Goal: Information Seeking & Learning: Check status

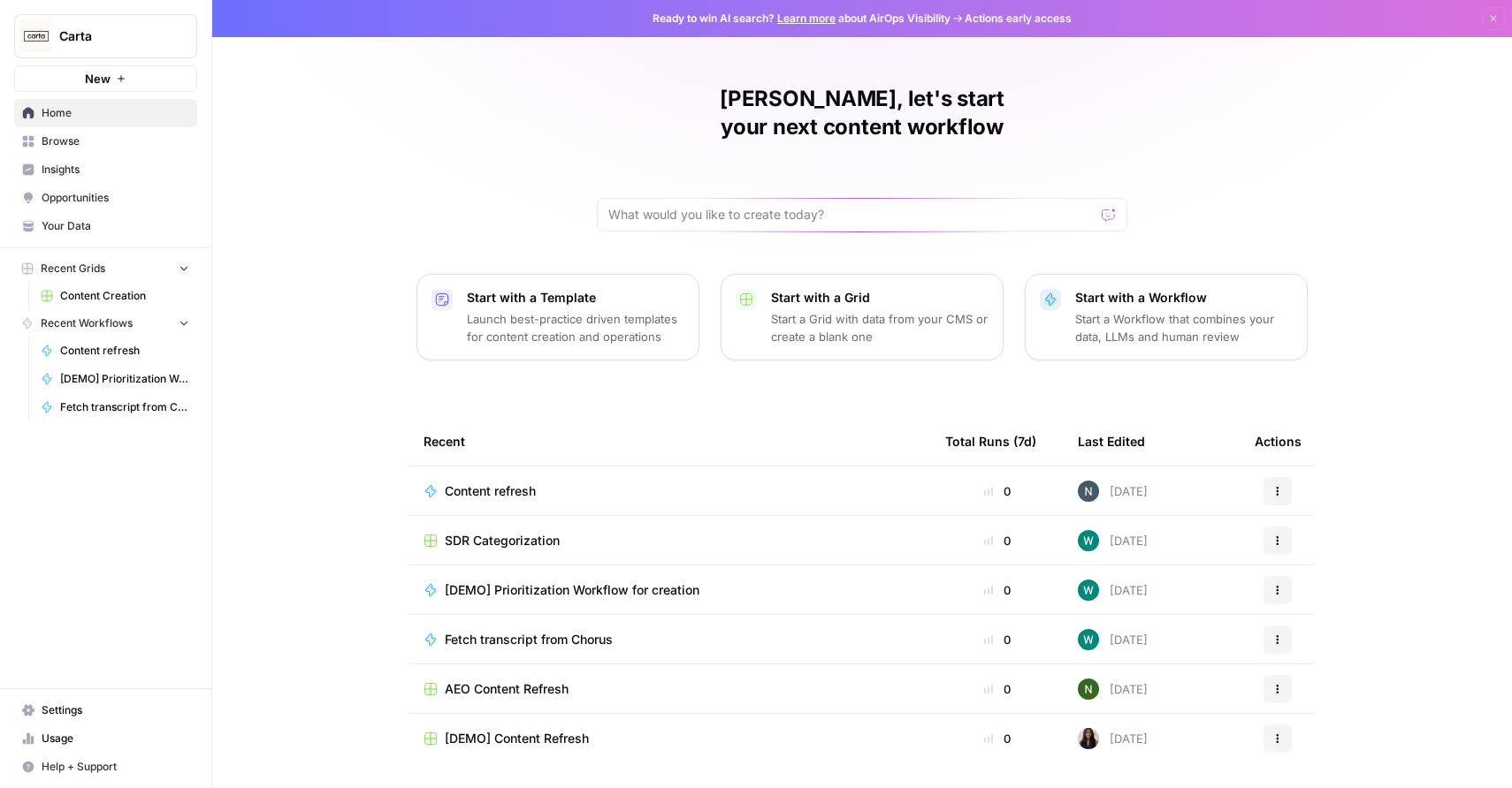
click at [122, 158] on link "Insights" at bounding box center [105, 170] width 183 height 28
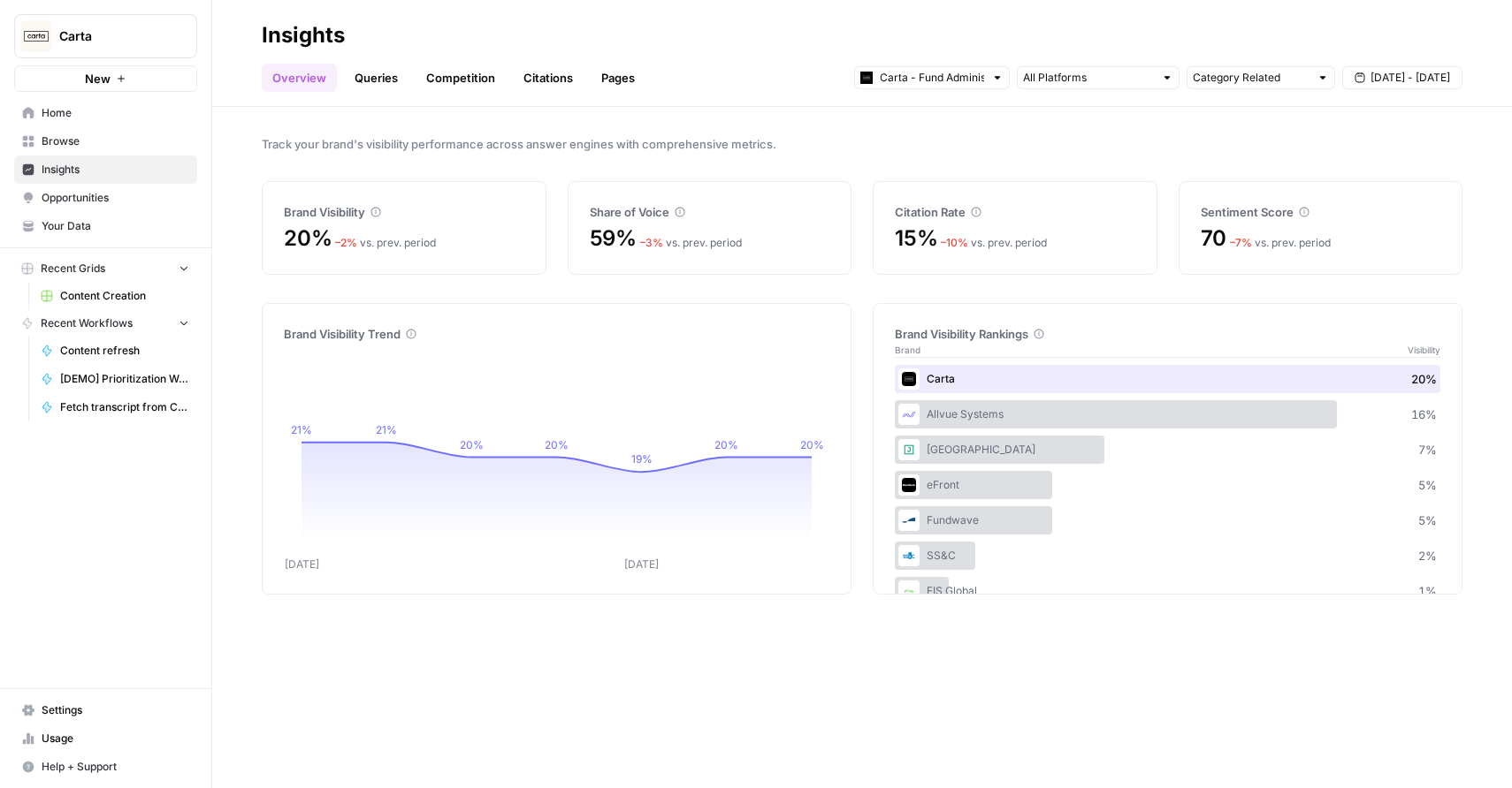
click at [380, 83] on link "Queries" at bounding box center [375, 78] width 65 height 28
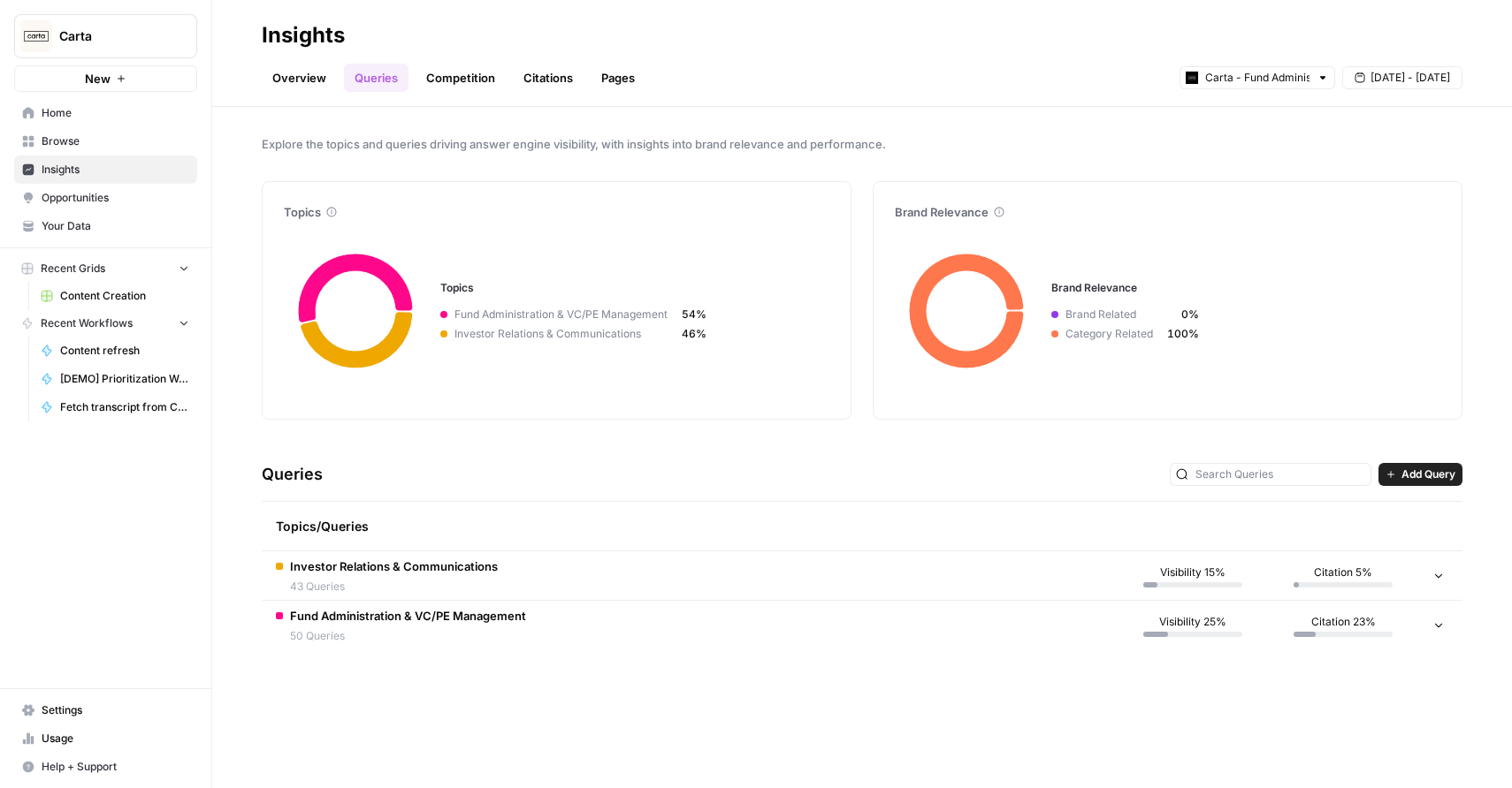
click at [457, 72] on link "Competition" at bounding box center [461, 78] width 90 height 28
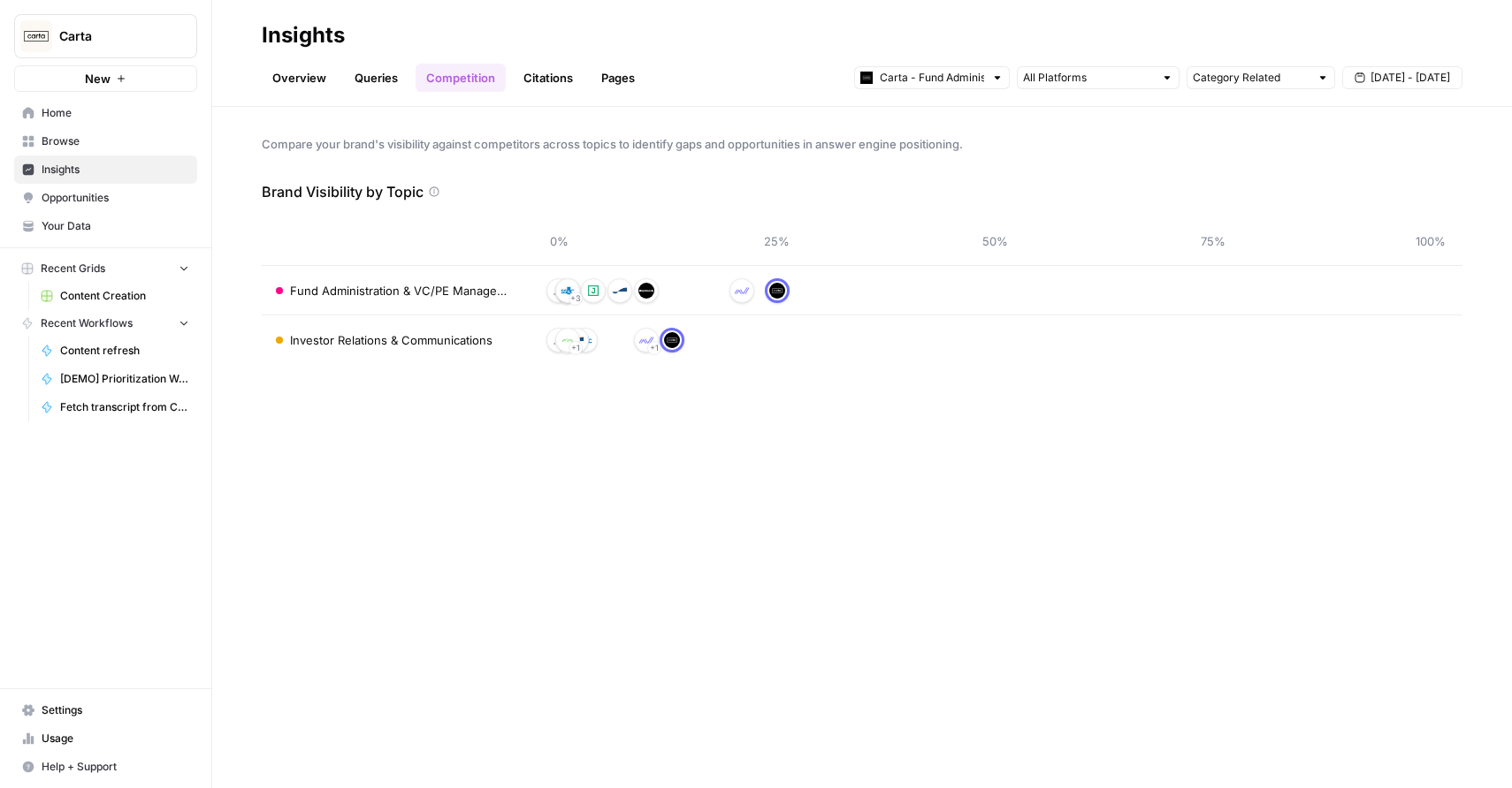
click at [531, 95] on header "Insights Overview Queries Competition Citations Pages Carta - Fund Administrati…" at bounding box center [862, 53] width 1300 height 107
click at [556, 79] on link "Citations" at bounding box center [547, 78] width 70 height 28
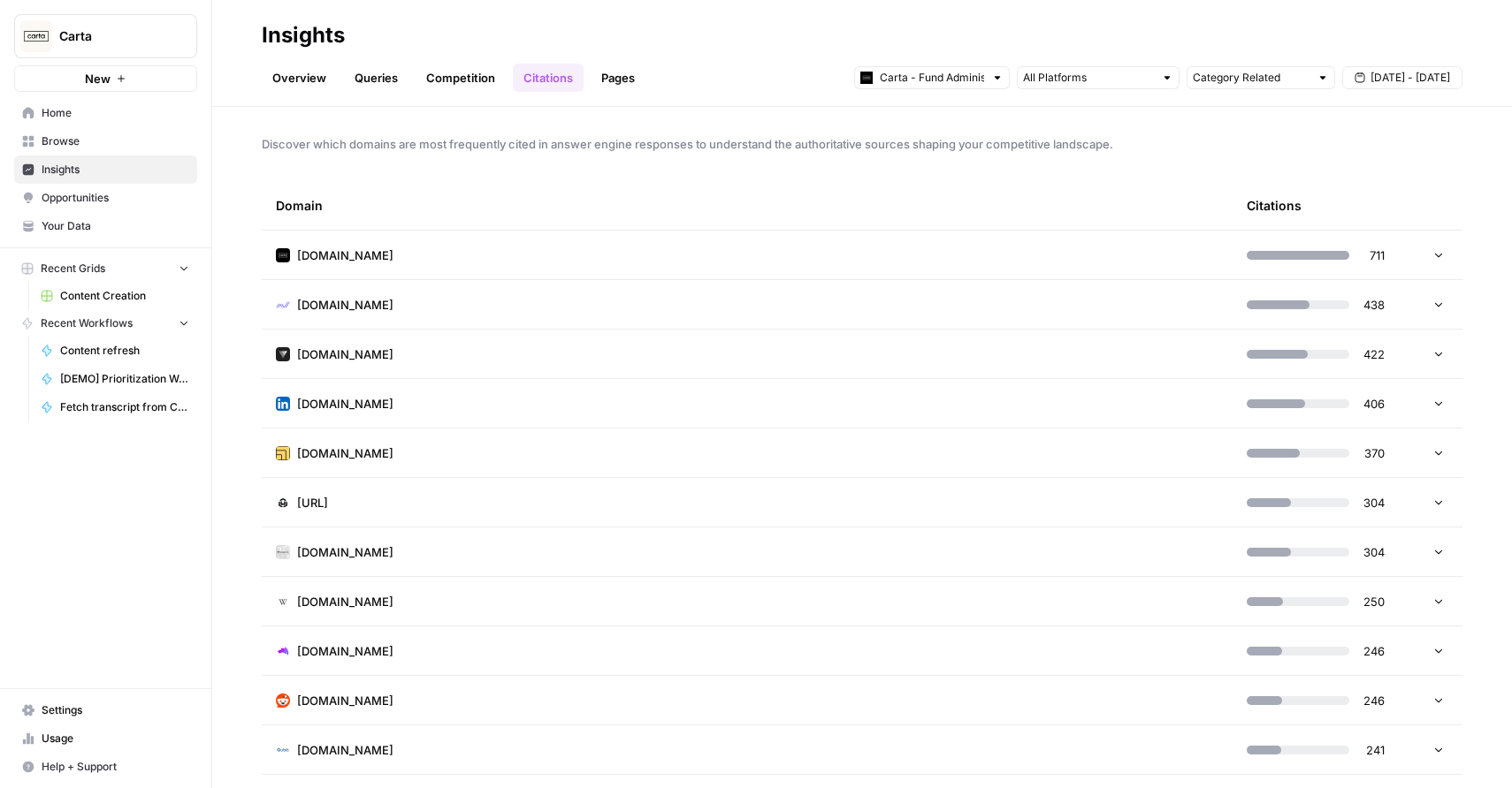
click at [627, 85] on link "Pages" at bounding box center [618, 78] width 54 height 28
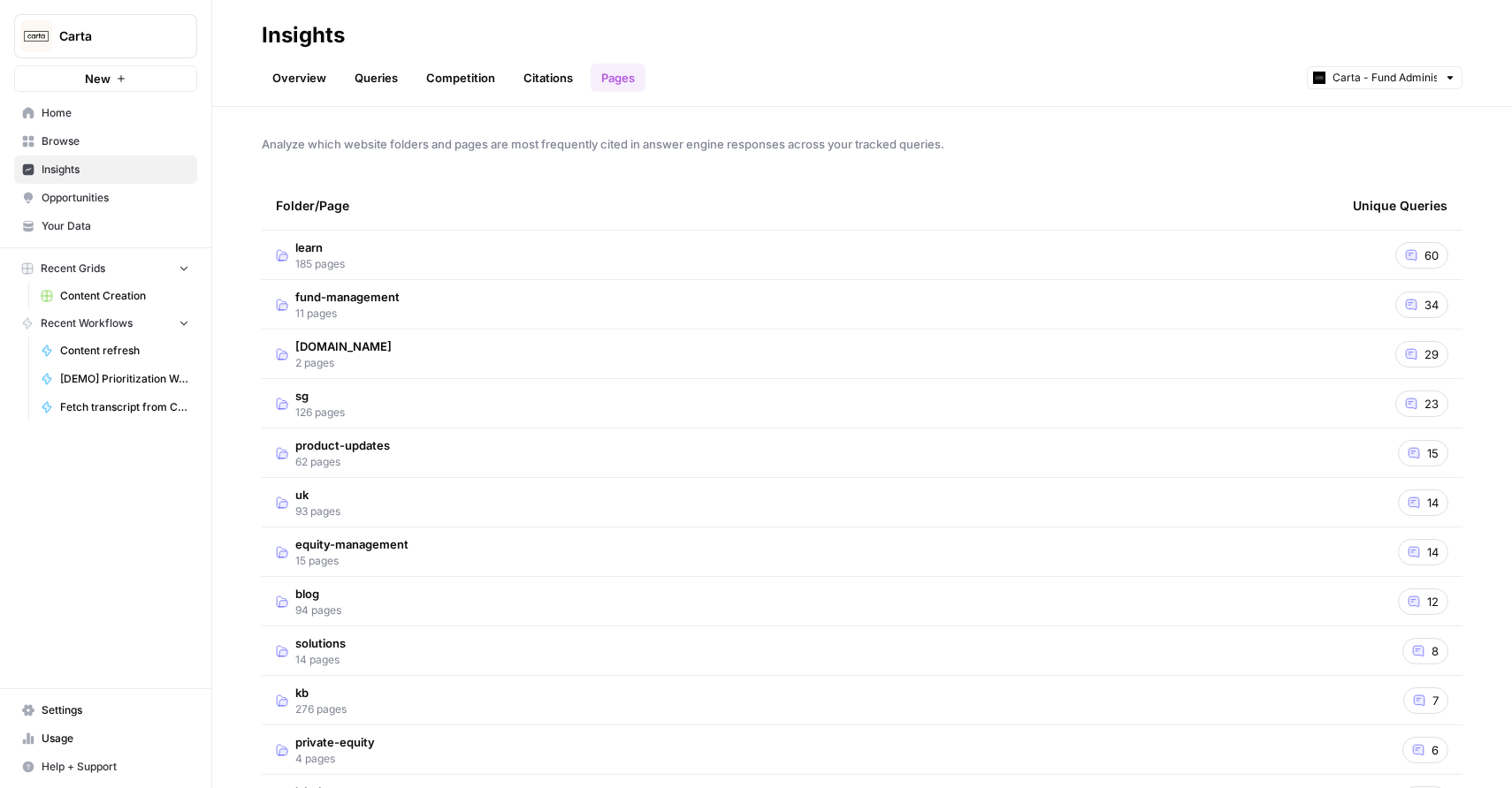
click at [289, 81] on link "Overview" at bounding box center [299, 78] width 75 height 28
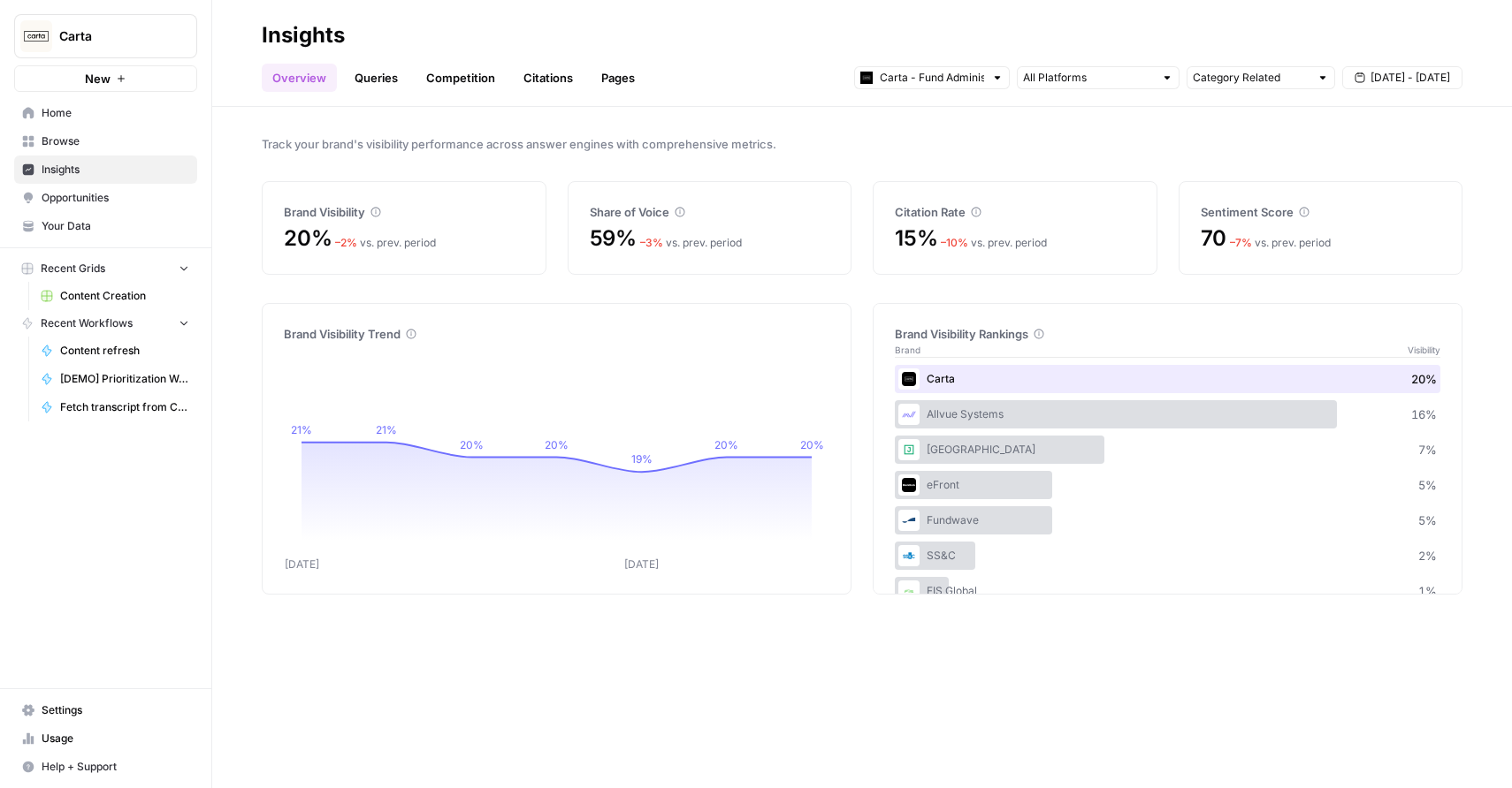
click at [1371, 79] on button "[DATE] - [DATE]" at bounding box center [1402, 78] width 120 height 23
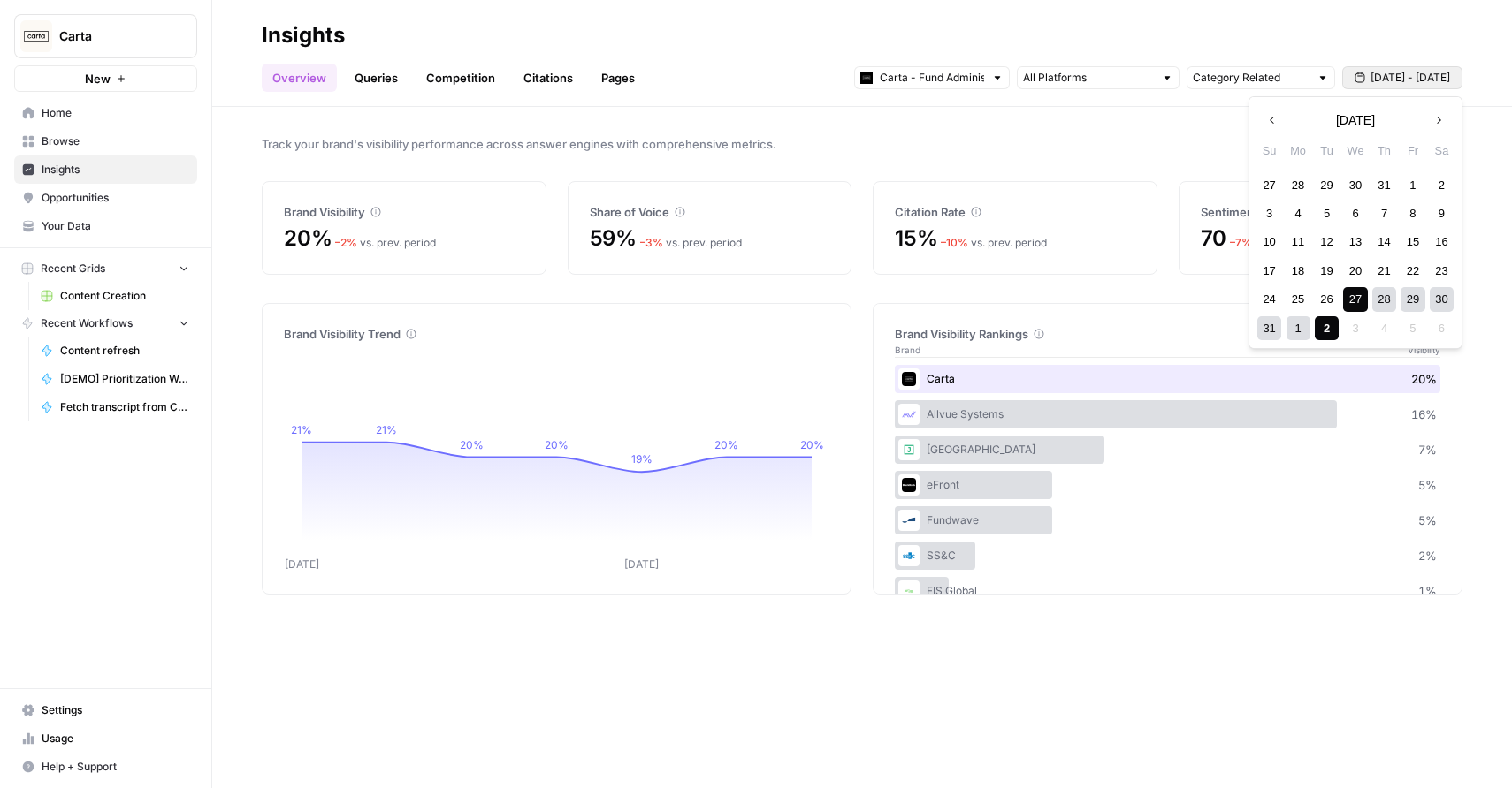
click at [1371, 78] on button "[DATE] - [DATE]" at bounding box center [1402, 78] width 120 height 23
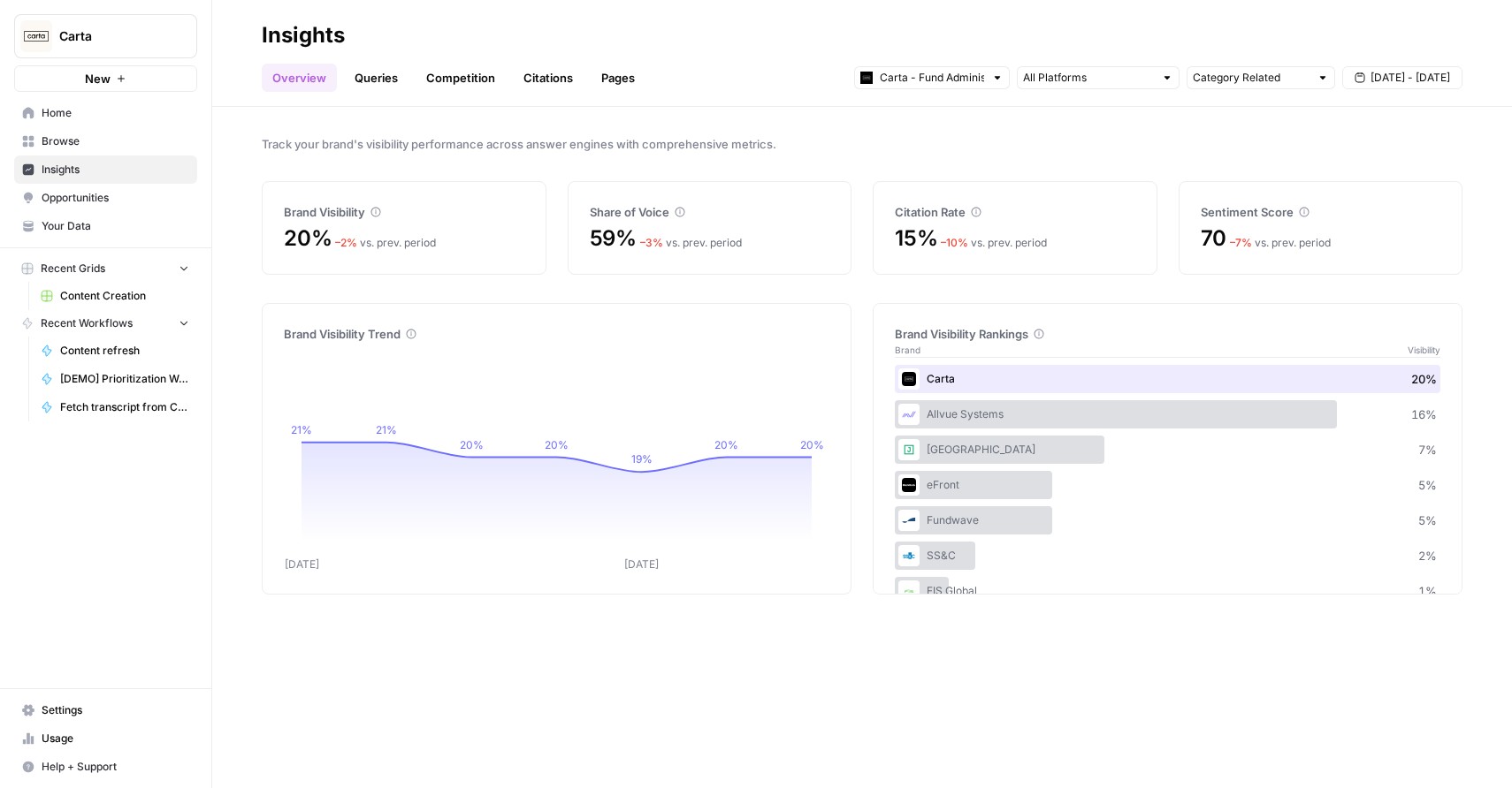
click at [1161, 157] on div "Track your brand's visibility performance across answer engines with comprehens…" at bounding box center [862, 447] width 1300 height 681
click at [992, 427] on div "Allvue Systems 16 %" at bounding box center [1167, 415] width 545 height 28
click at [1229, 259] on div "70 – 7 % vs. prev. period" at bounding box center [1321, 249] width 240 height 50
click at [1296, 236] on div "– 7 % vs. prev. period" at bounding box center [1279, 243] width 100 height 16
click at [1271, 233] on div "70 – 7 % vs. prev. period" at bounding box center [1321, 238] width 240 height 28
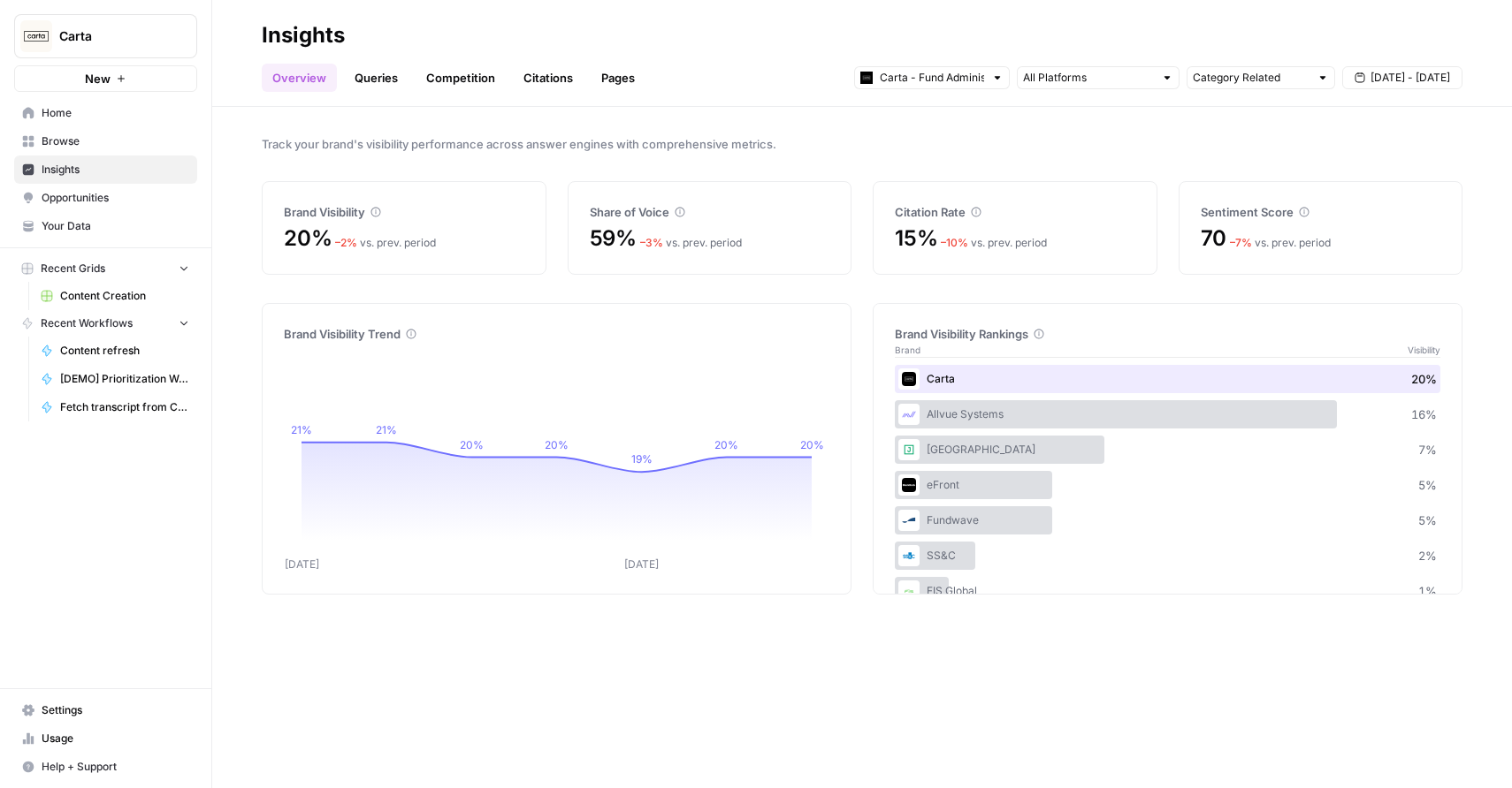
click at [371, 83] on link "Queries" at bounding box center [375, 78] width 65 height 28
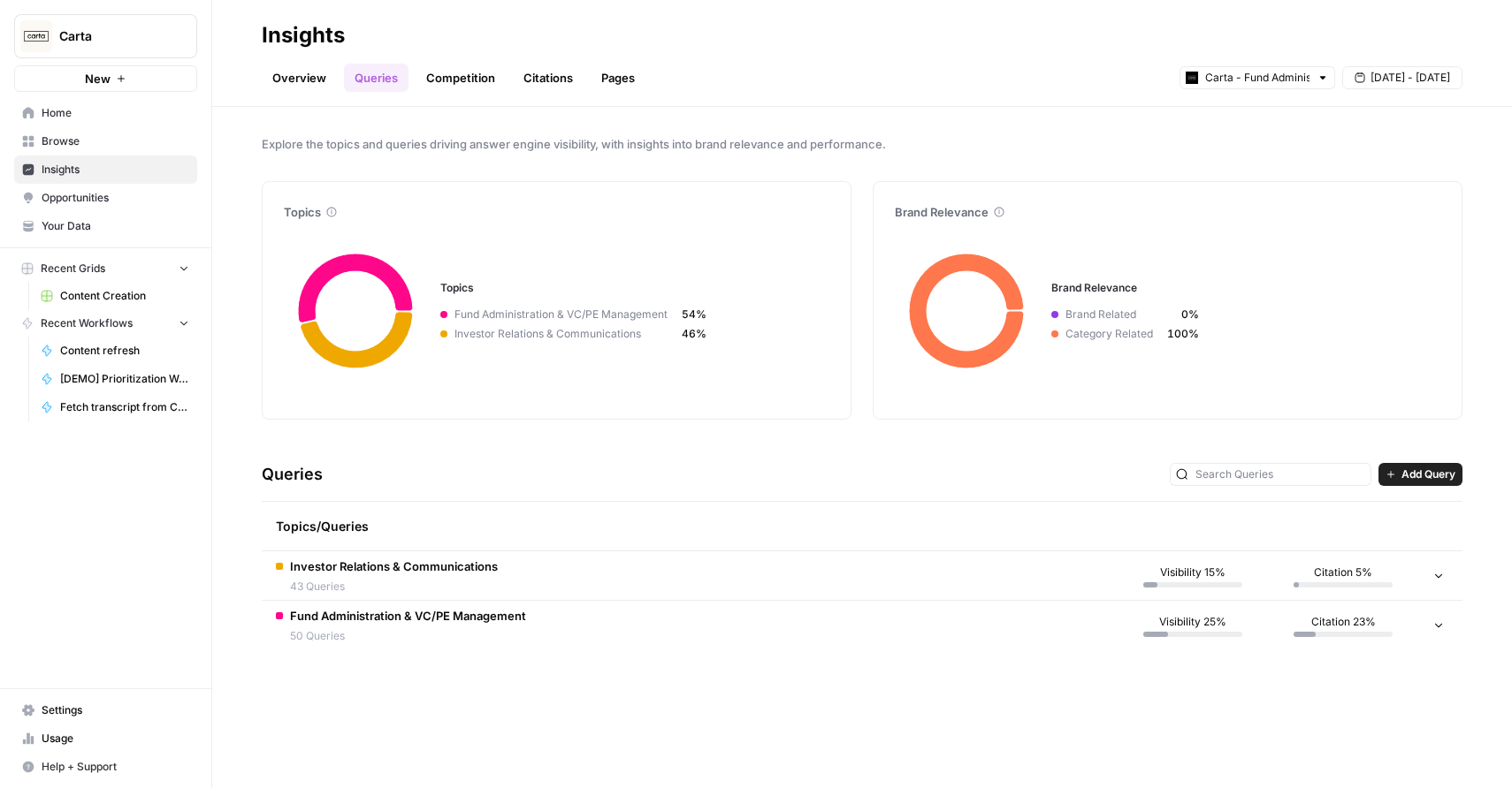
click at [447, 83] on link "Competition" at bounding box center [461, 78] width 90 height 28
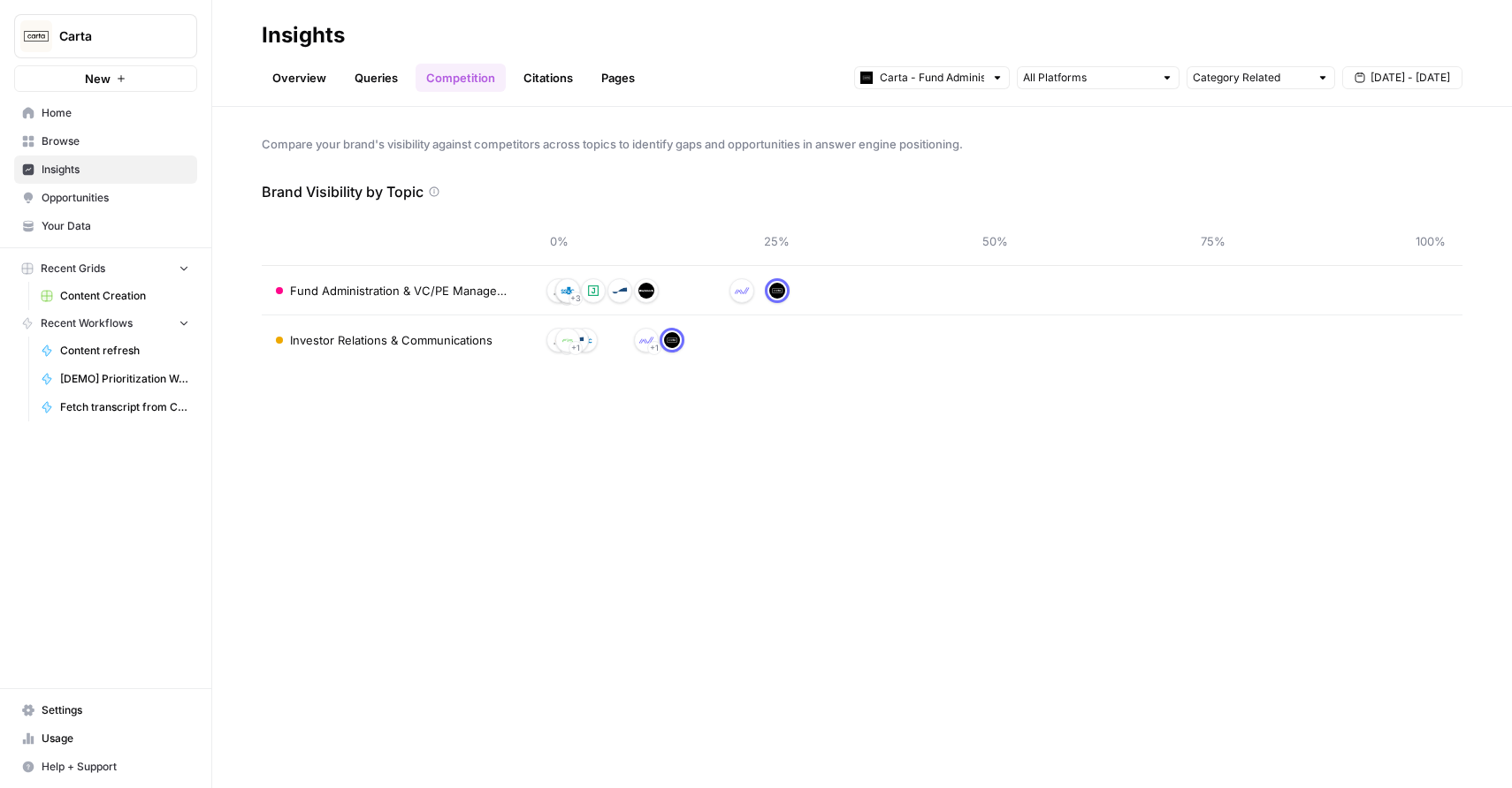
click at [534, 292] on td "+ 2 + 1 + 3" at bounding box center [994, 291] width 936 height 49
click at [640, 294] on img at bounding box center [646, 290] width 16 height 16
click at [782, 289] on img at bounding box center [777, 290] width 16 height 16
click at [542, 69] on link "Citations" at bounding box center [547, 78] width 70 height 28
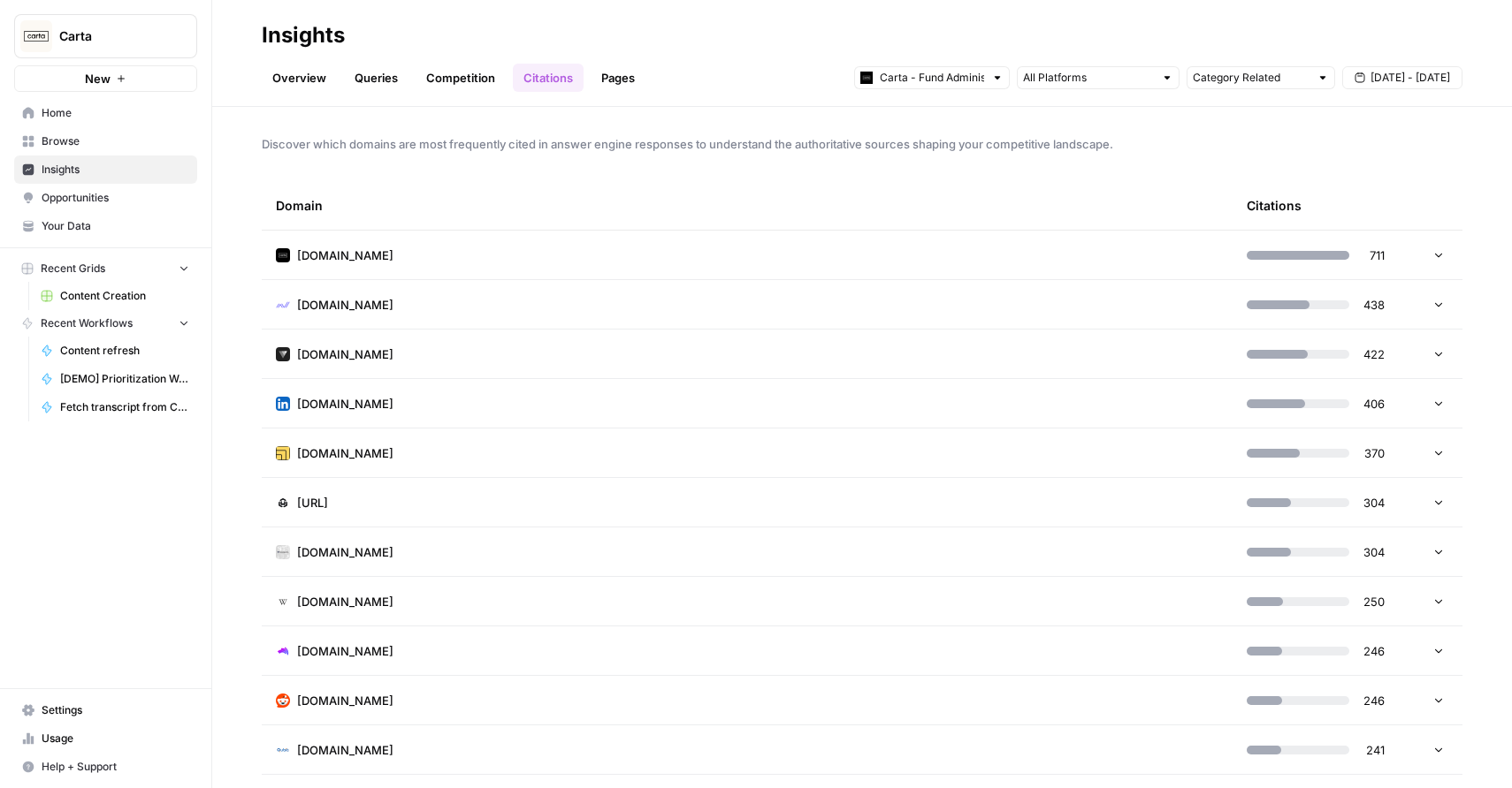
click at [628, 88] on link "Pages" at bounding box center [618, 78] width 54 height 28
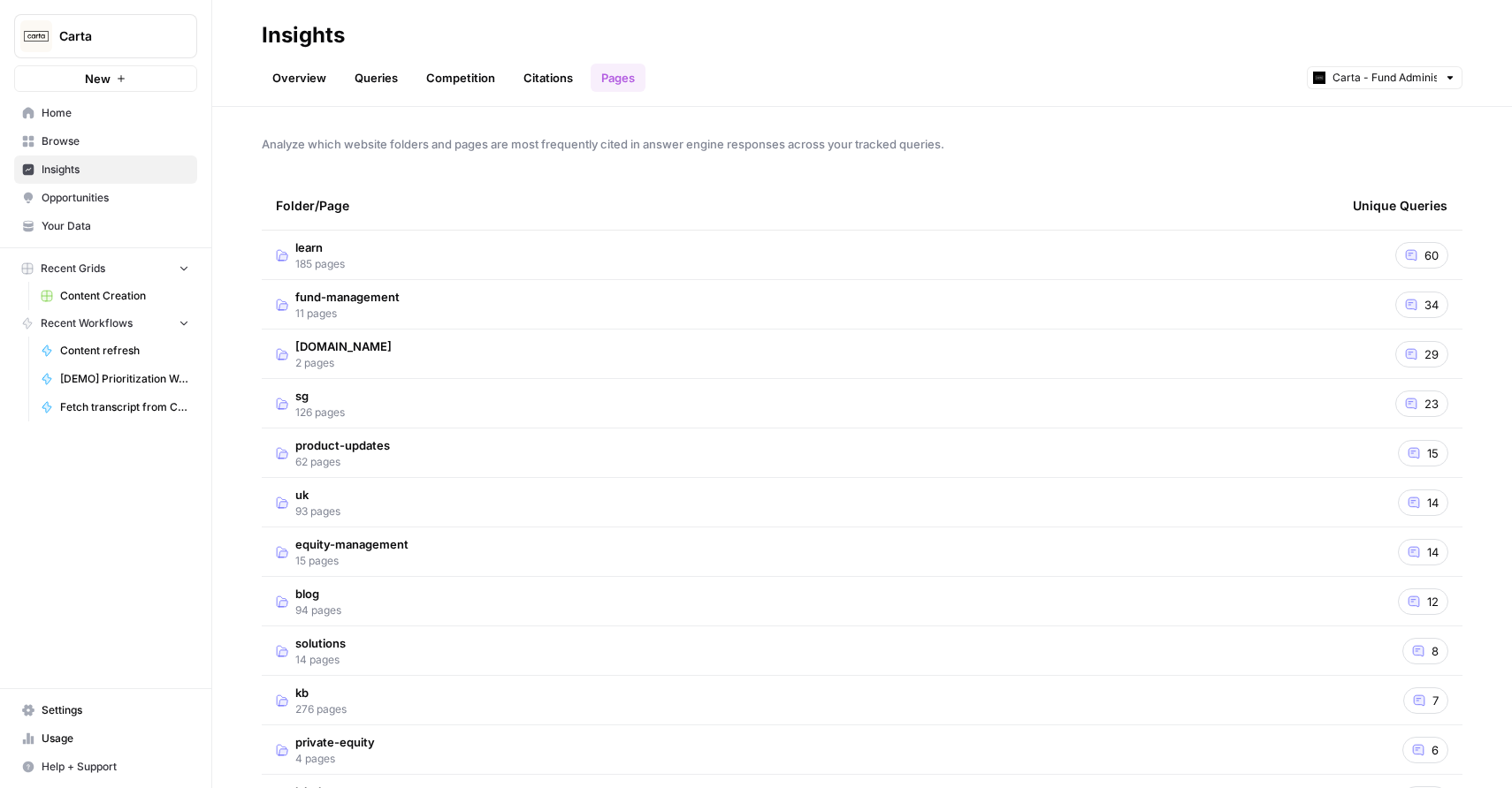
click at [548, 66] on link "Citations" at bounding box center [547, 78] width 70 height 28
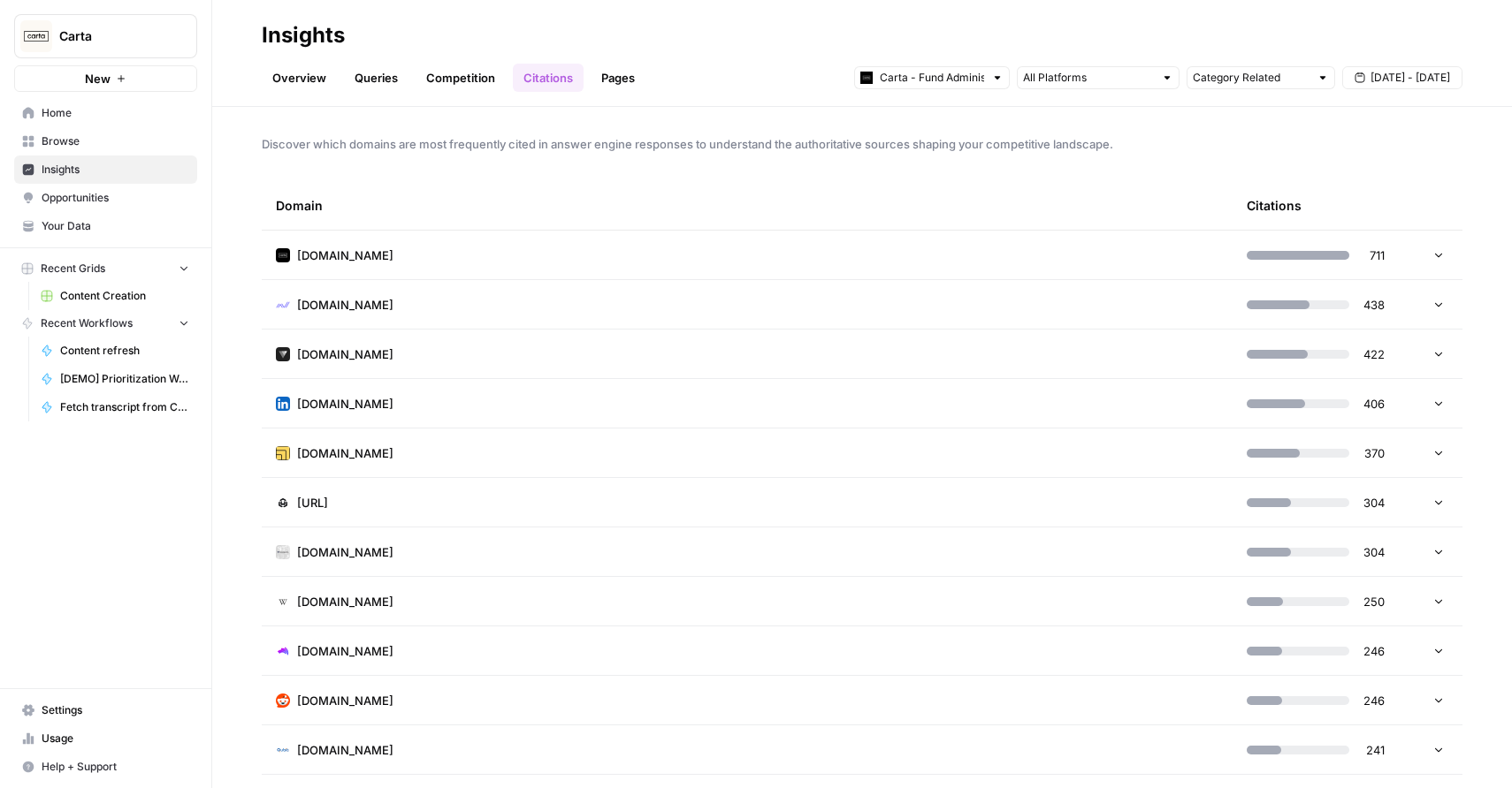
click at [485, 297] on td "[DOMAIN_NAME]" at bounding box center [747, 305] width 970 height 49
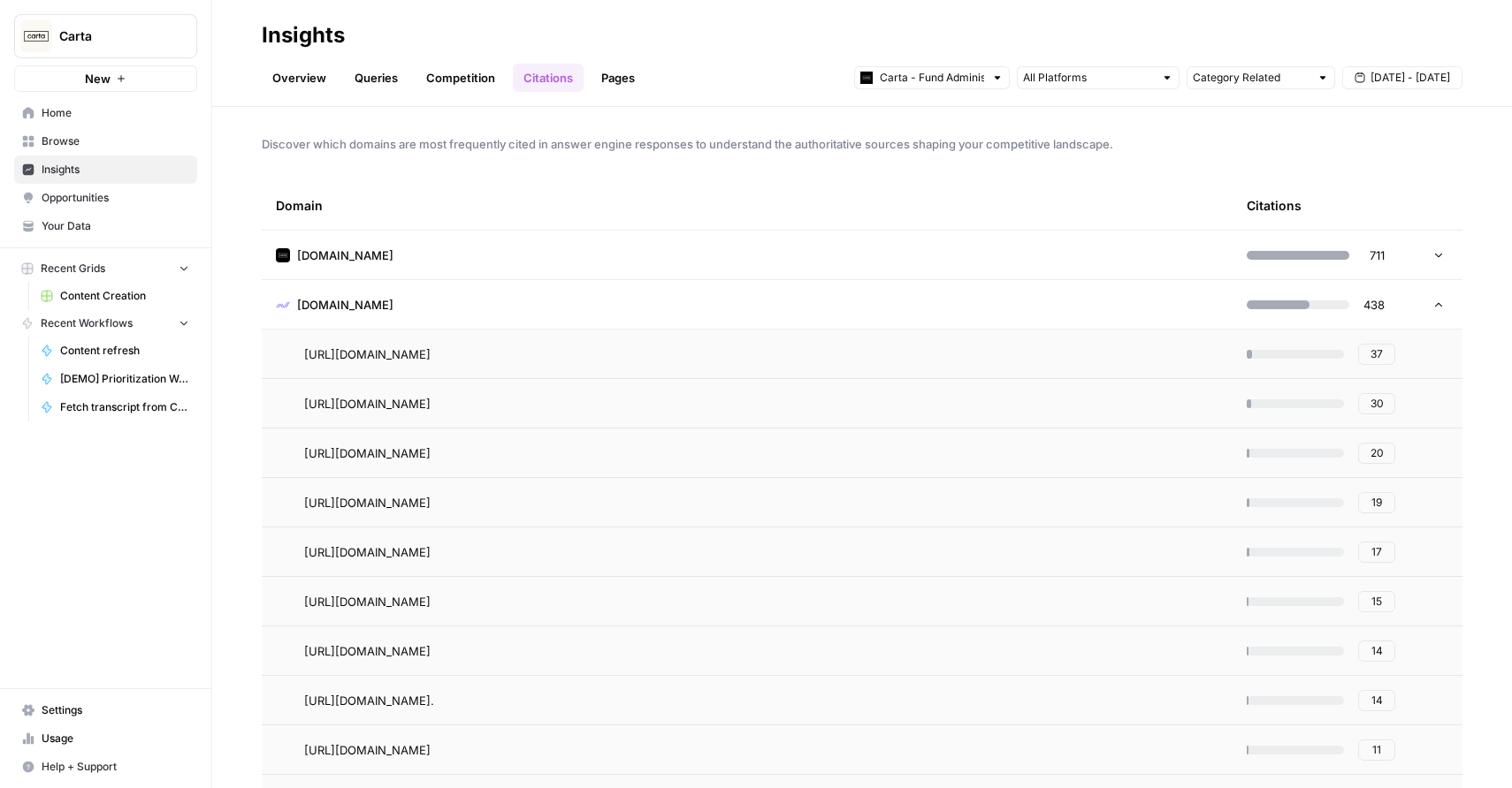
click at [485, 297] on td "[DOMAIN_NAME]" at bounding box center [747, 305] width 970 height 49
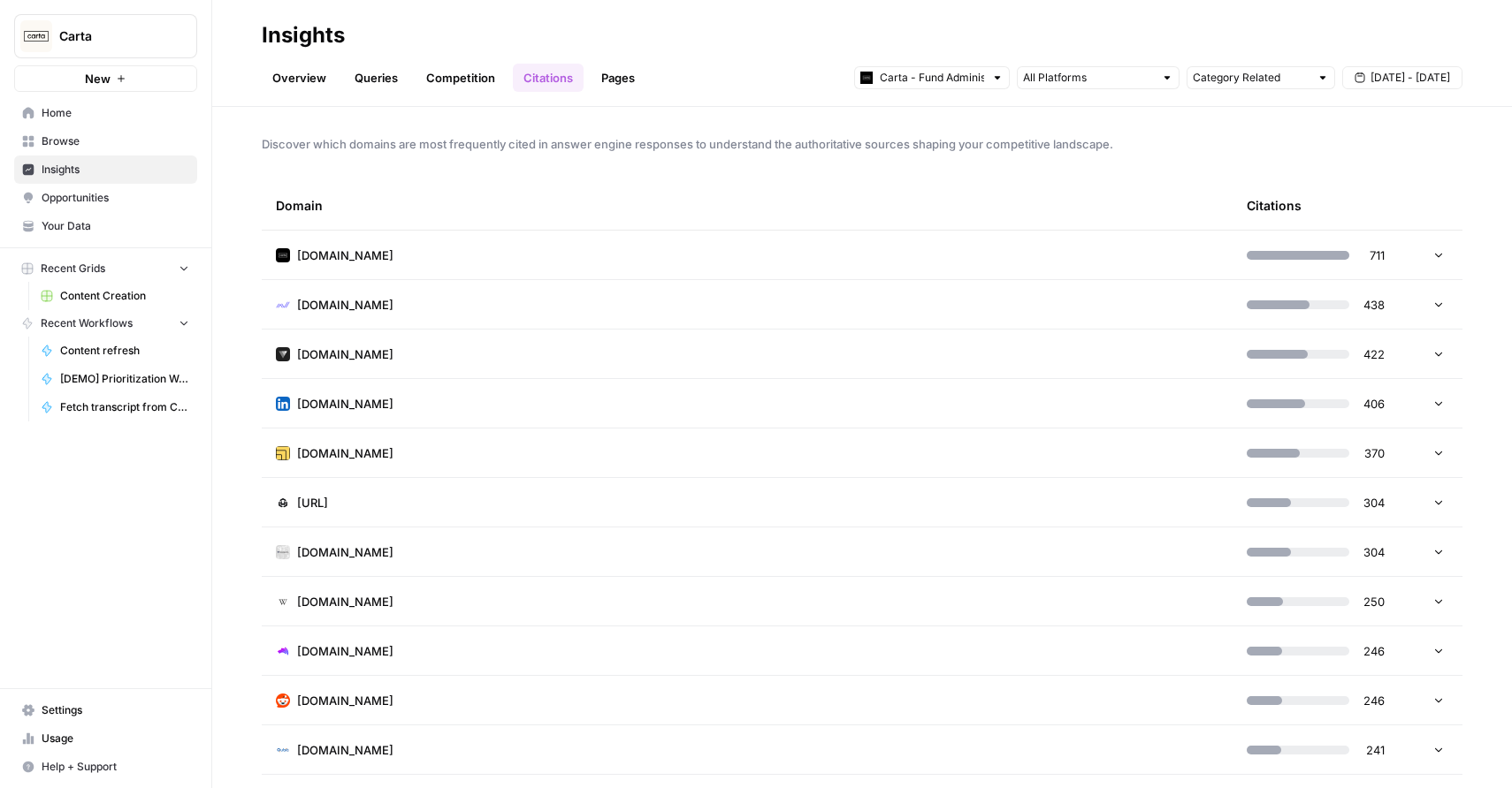
click at [298, 60] on div "Overview Queries Competition Citations Pages Carta - Fund Administration Catego…" at bounding box center [862, 70] width 1200 height 42
click at [296, 83] on link "Overview" at bounding box center [299, 78] width 75 height 28
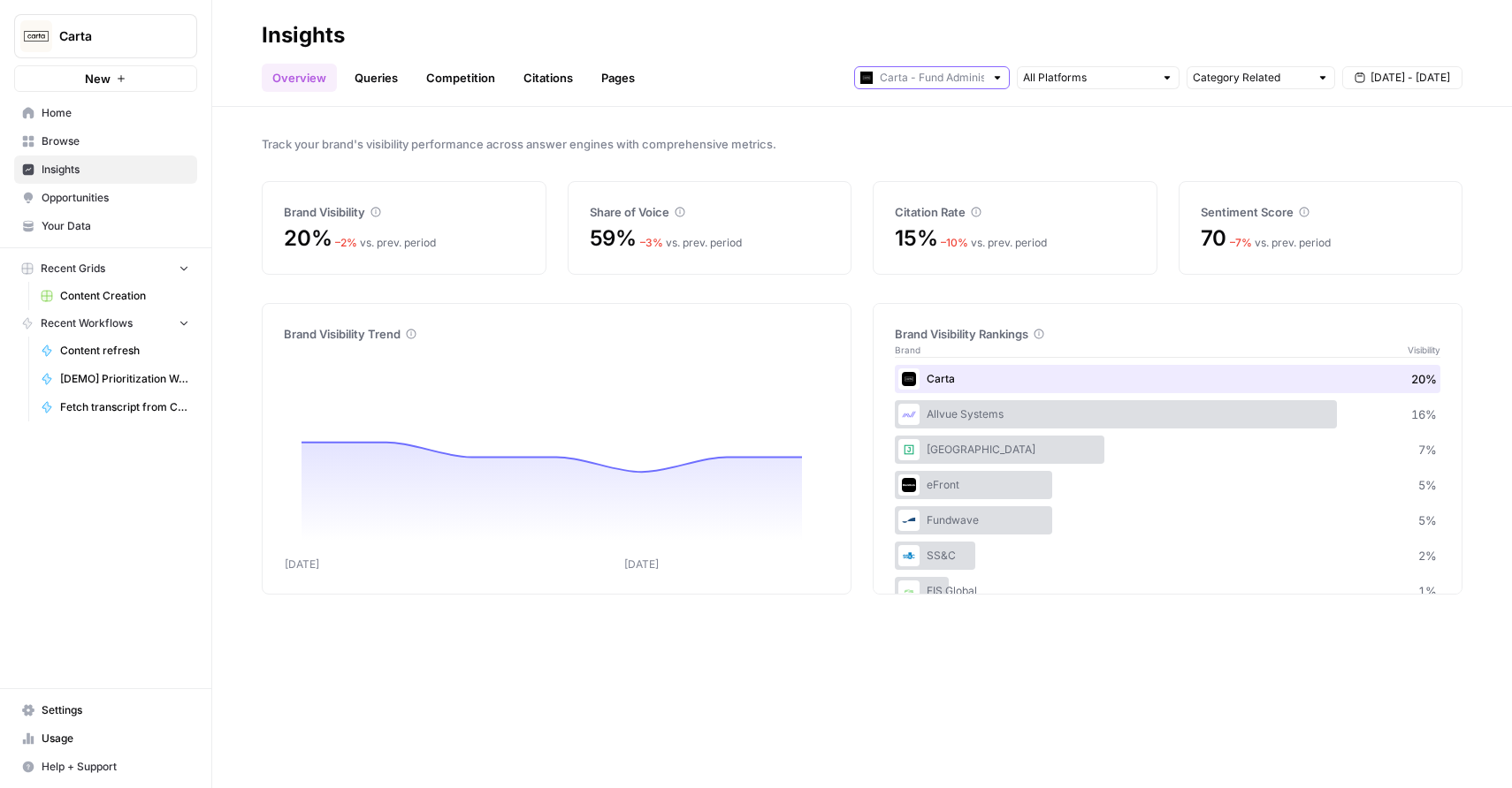
click at [924, 77] on input "text" at bounding box center [931, 77] width 104 height 18
click at [927, 143] on span "Carta - Cap Table" at bounding box center [939, 141] width 99 height 18
type input "Carta - Cap Table"
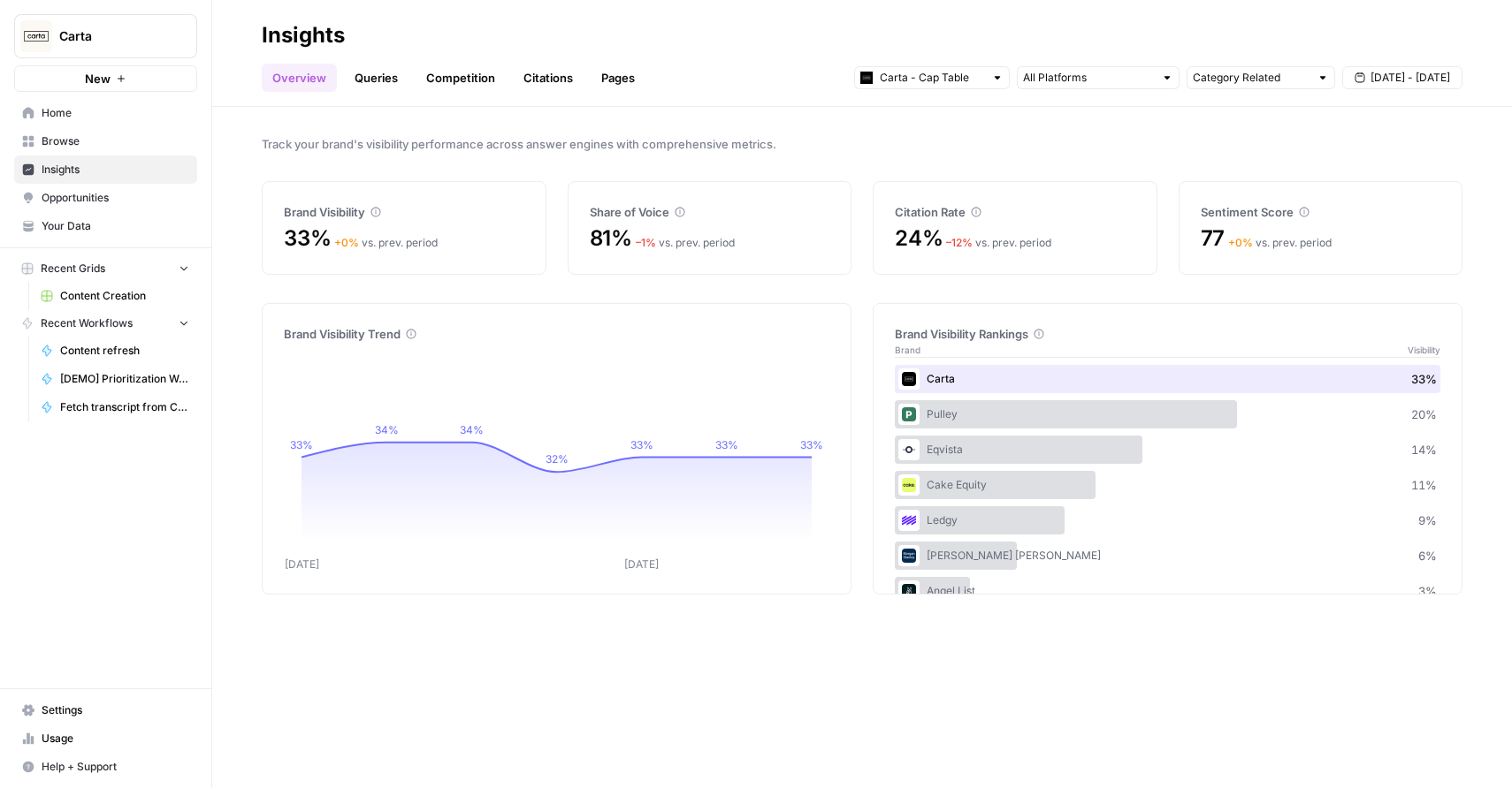
click at [367, 58] on div "Overview Queries Competition Citations Pages Carta - Cap Table Category Related…" at bounding box center [862, 70] width 1200 height 42
click at [366, 79] on link "Queries" at bounding box center [375, 78] width 65 height 28
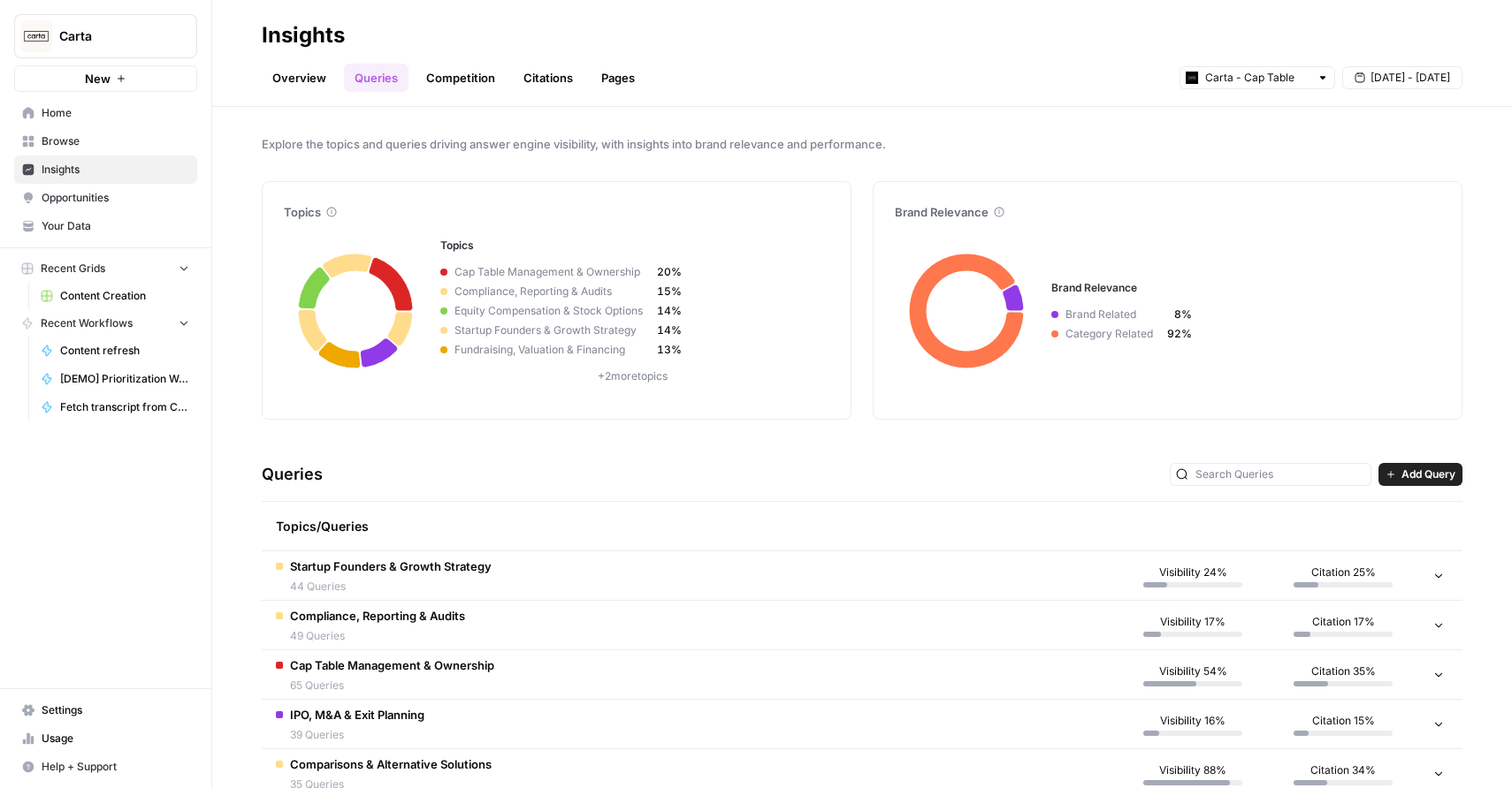
click at [313, 89] on link "Overview" at bounding box center [299, 78] width 75 height 28
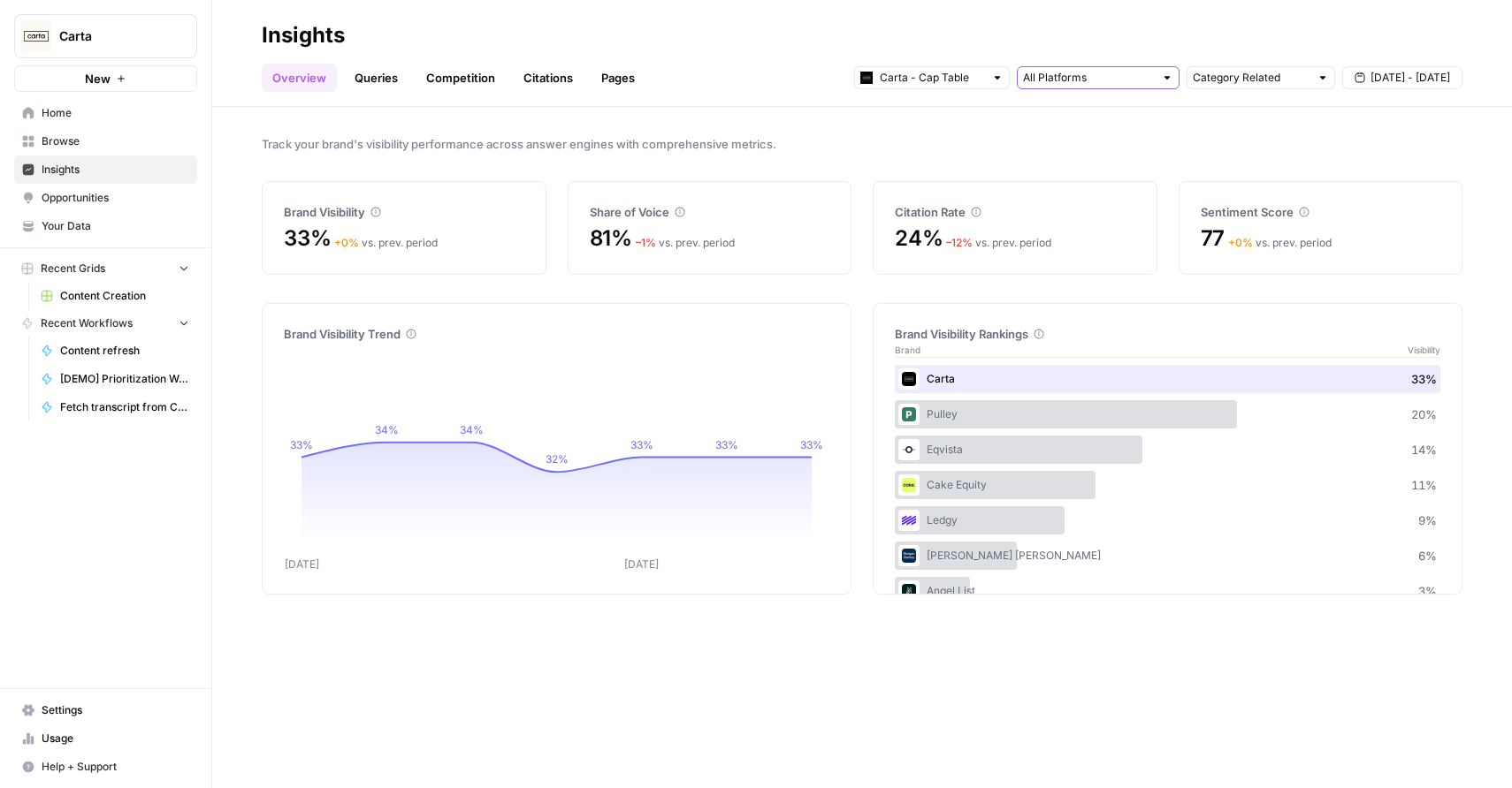
click at [1125, 76] on input "text" at bounding box center [1088, 77] width 130 height 18
click at [1138, 42] on h2 "Insights" at bounding box center [862, 36] width 1200 height 28
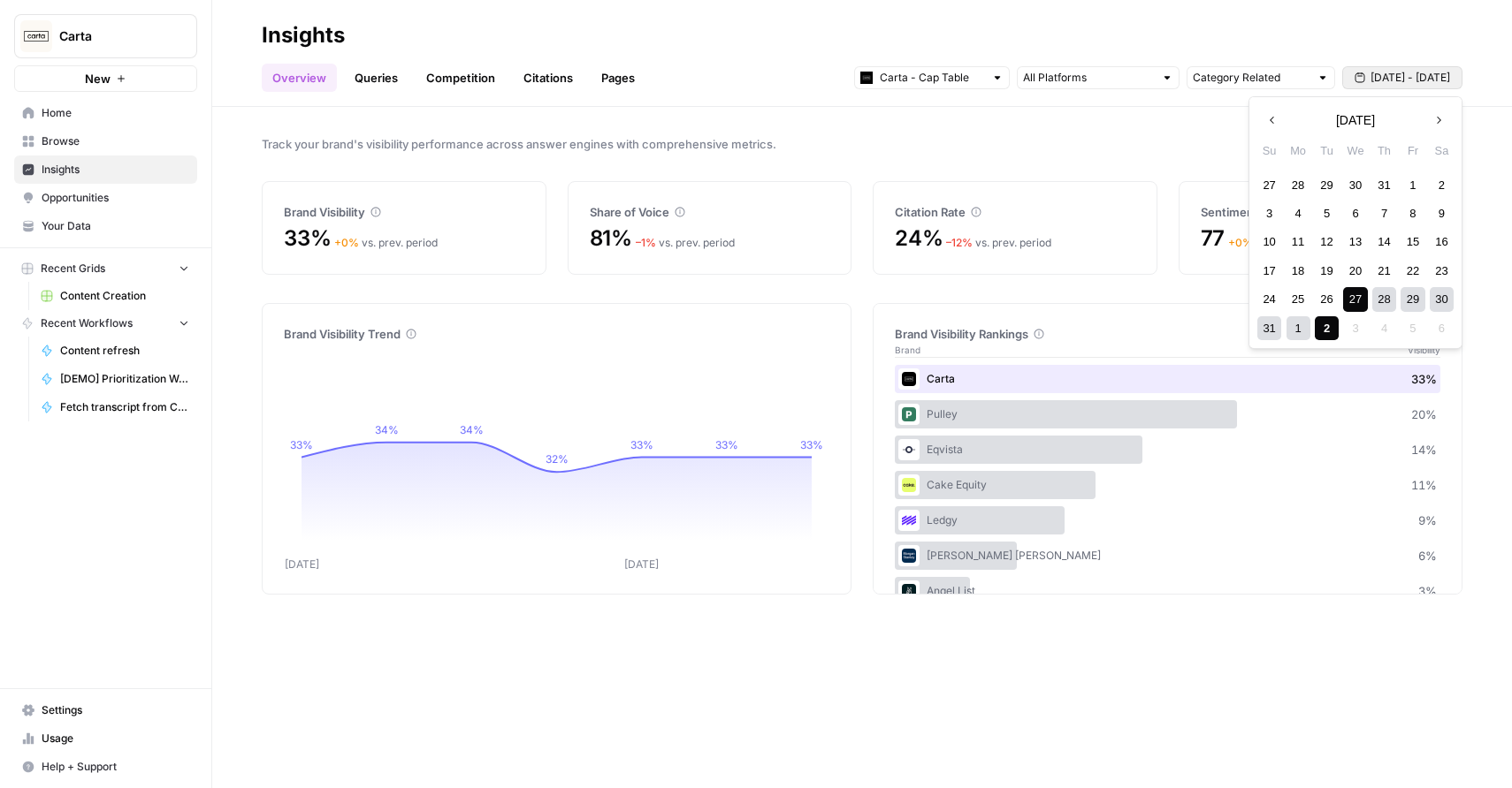
click at [1429, 73] on span "[DATE] - [DATE]" at bounding box center [1410, 77] width 80 height 16
click at [1269, 301] on div "24" at bounding box center [1269, 298] width 23 height 23
click at [1446, 304] on div "30" at bounding box center [1441, 298] width 23 height 23
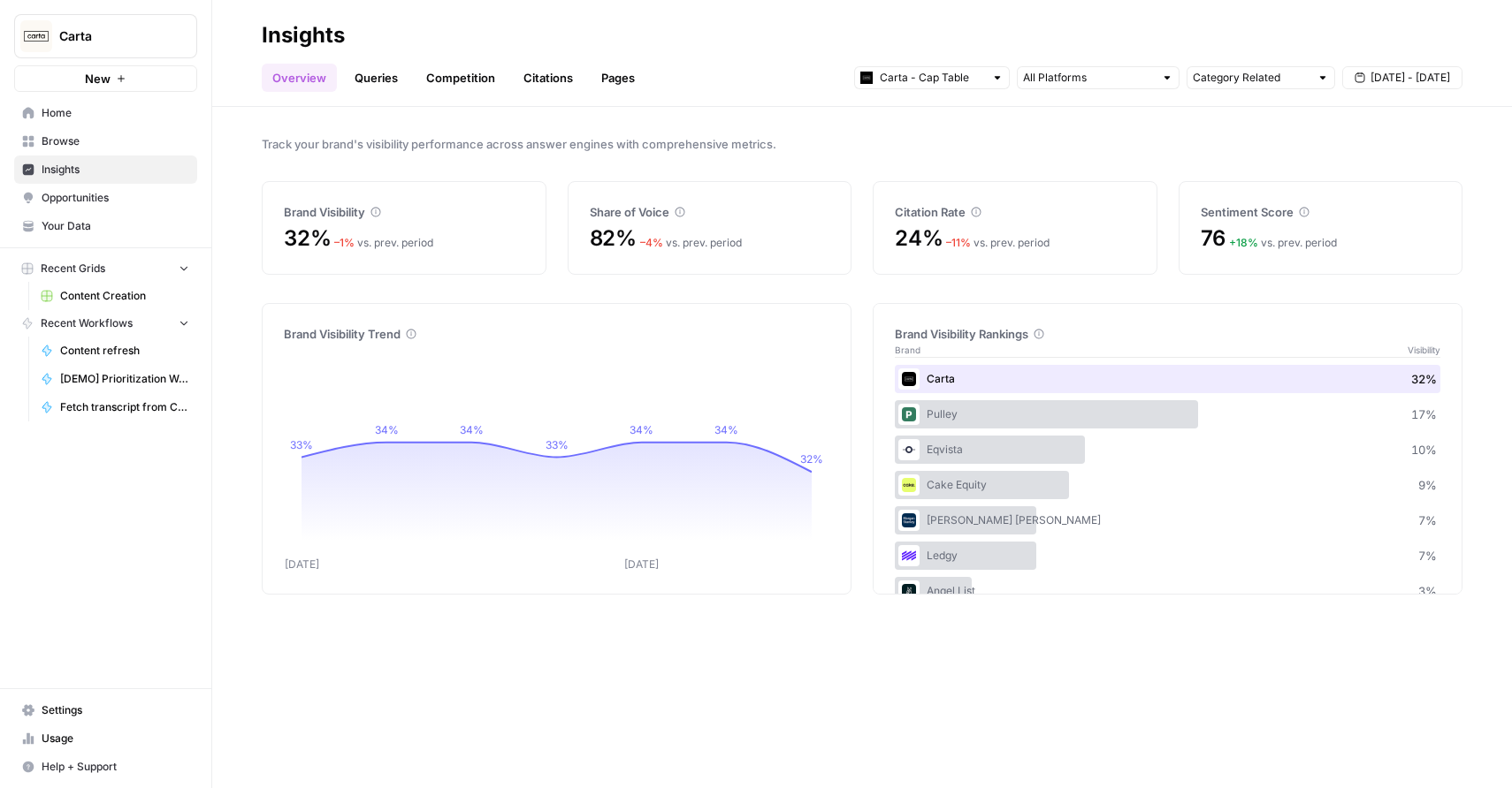
click at [377, 74] on link "Queries" at bounding box center [375, 78] width 65 height 28
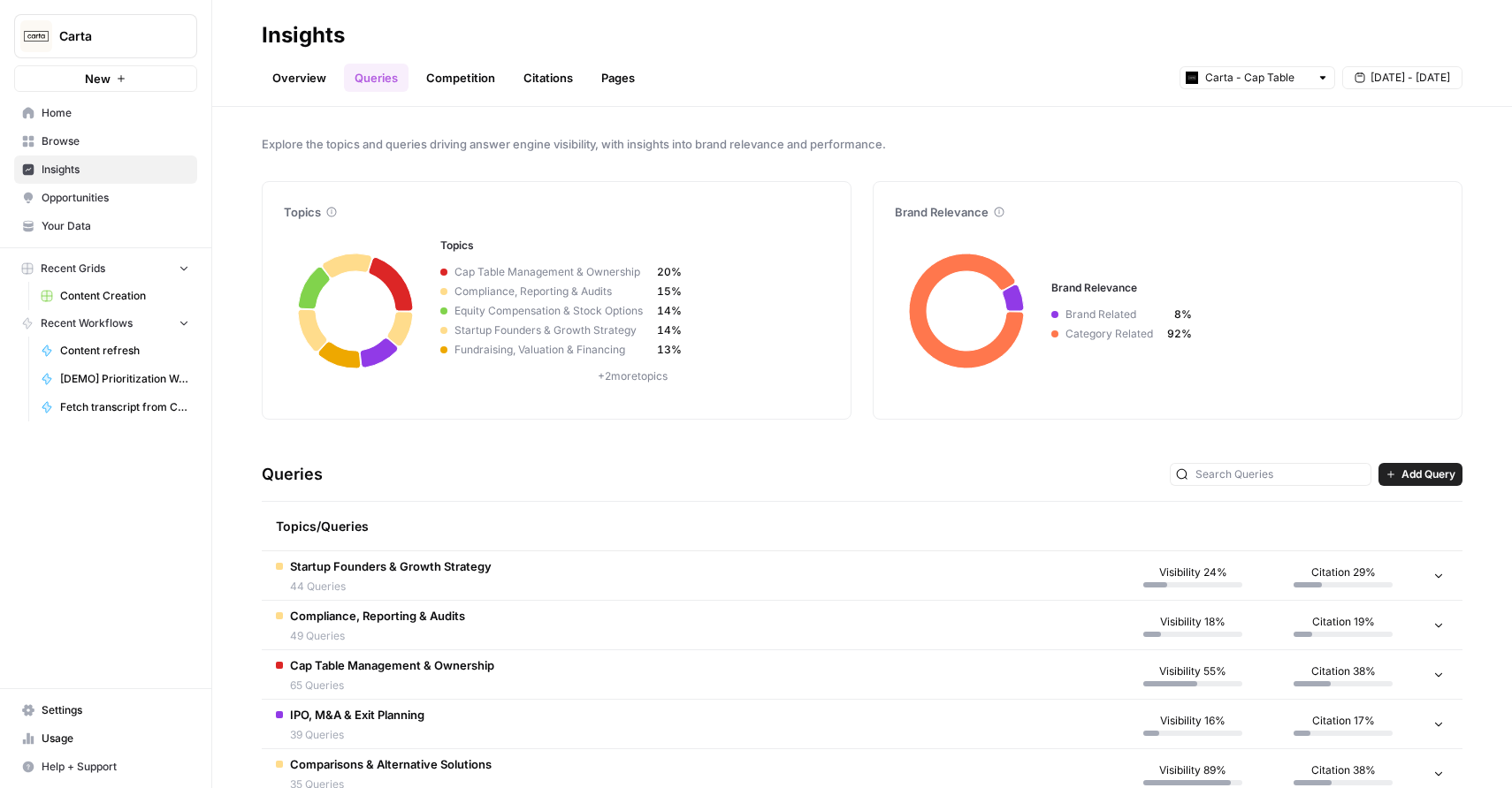
click at [304, 83] on link "Overview" at bounding box center [299, 78] width 75 height 28
